Goal: Task Accomplishment & Management: Use online tool/utility

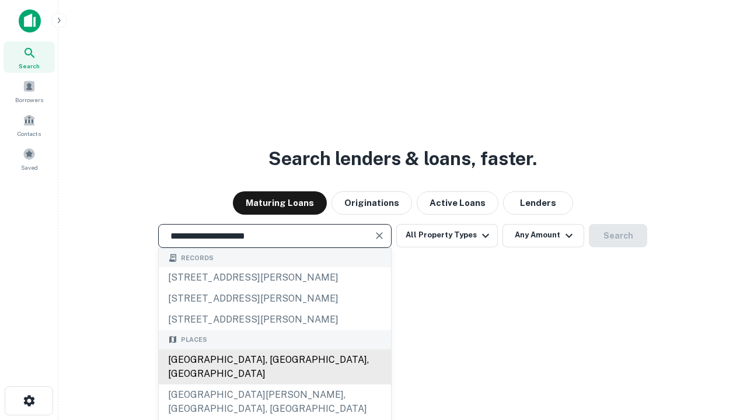
click at [274, 385] on div "Santa Monica, CA, USA" at bounding box center [275, 367] width 232 height 35
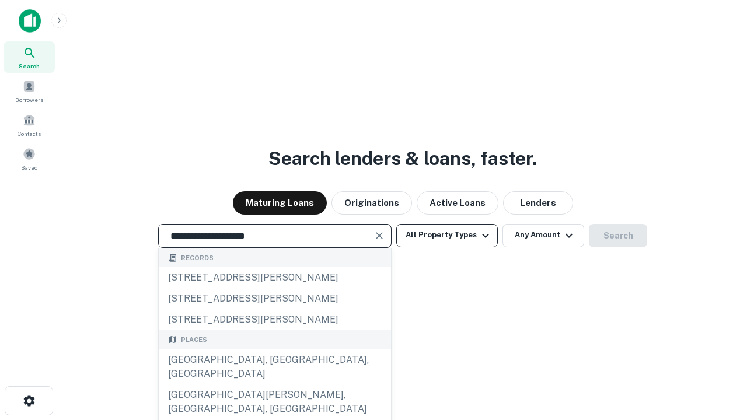
type input "**********"
click at [447, 235] on button "All Property Types" at bounding box center [447, 235] width 102 height 23
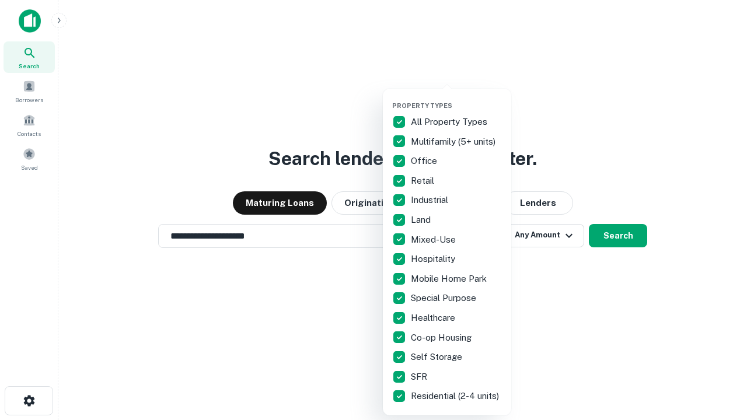
click at [456, 98] on button "button" at bounding box center [456, 98] width 128 height 1
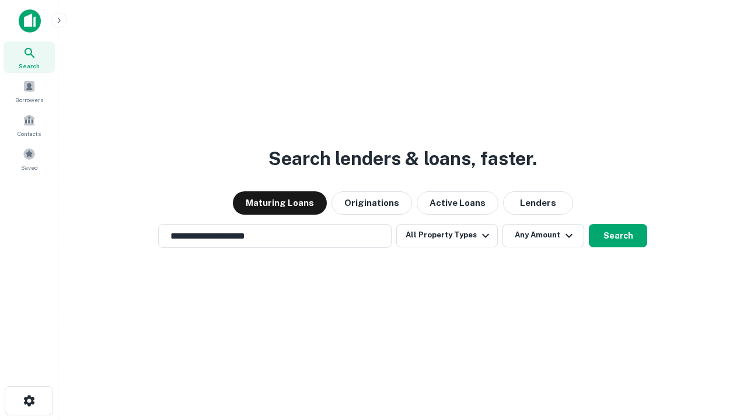
scroll to position [7, 141]
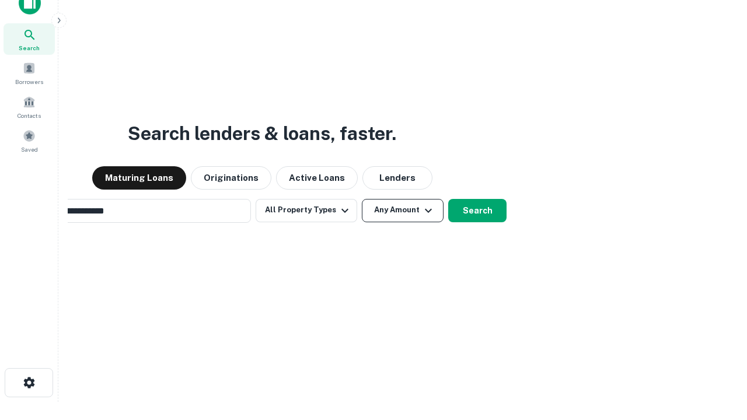
click at [362, 199] on button "Any Amount" at bounding box center [403, 210] width 82 height 23
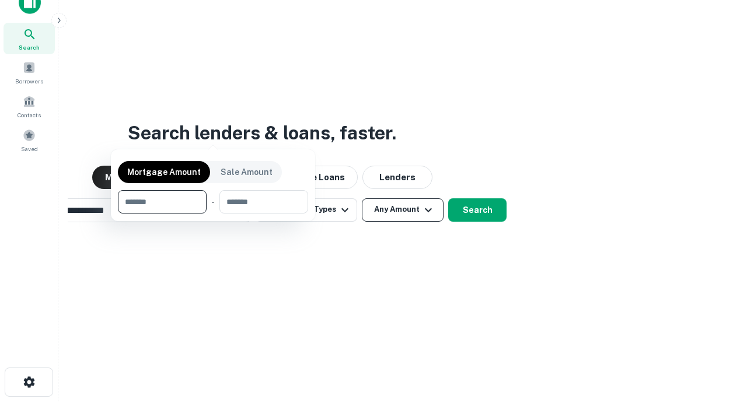
scroll to position [84, 330]
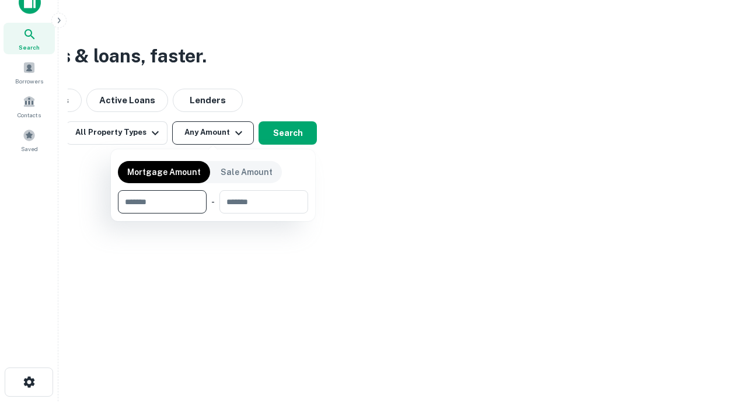
type input "*******"
click at [213, 214] on button "button" at bounding box center [213, 214] width 190 height 1
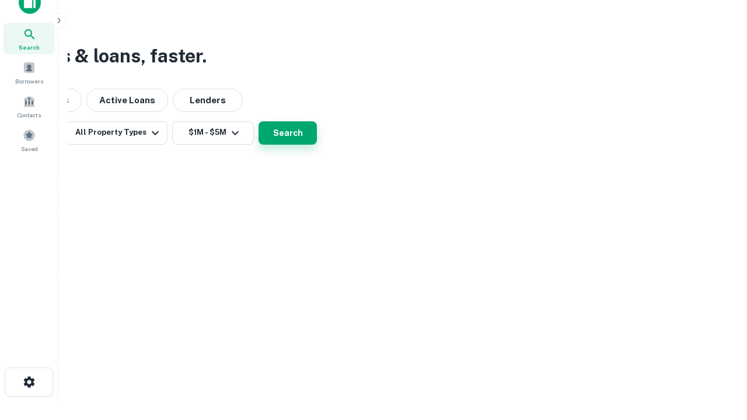
click at [317, 145] on button "Search" at bounding box center [287, 132] width 58 height 23
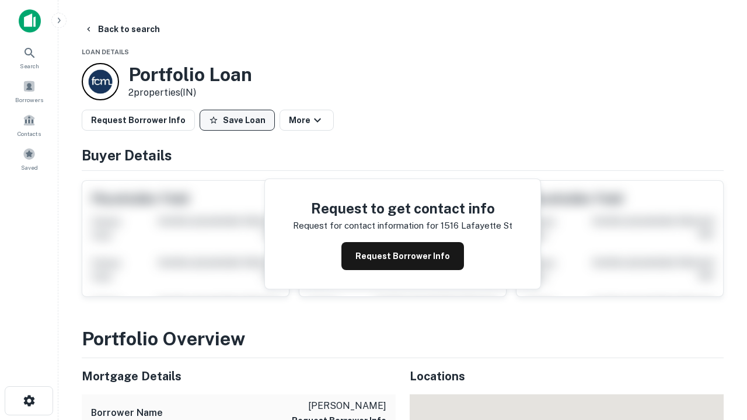
click at [237, 120] on button "Save Loan" at bounding box center [237, 120] width 75 height 21
